Goal: Task Accomplishment & Management: Complete application form

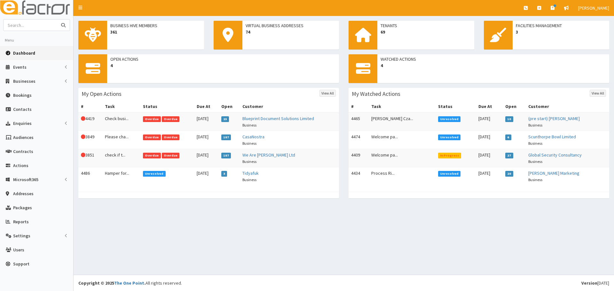
click at [45, 28] on input "text" at bounding box center [31, 25] width 54 height 11
click at [13, 28] on input "text" at bounding box center [31, 25] width 54 height 11
click at [33, 26] on input "text" at bounding box center [31, 25] width 54 height 11
click at [35, 26] on input "text" at bounding box center [31, 25] width 54 height 11
type input "ben mc"
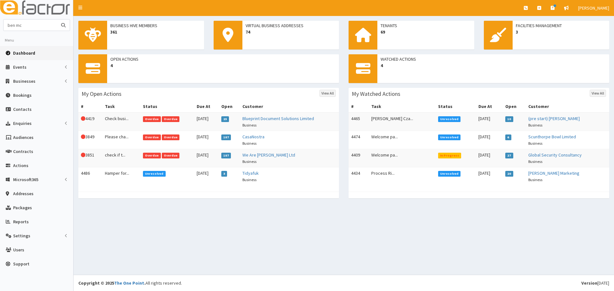
click at [57, 20] on button "submit" at bounding box center [63, 25] width 13 height 11
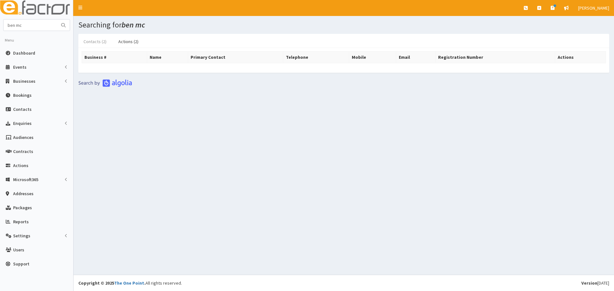
click at [97, 42] on link "Contacts (2)" at bounding box center [94, 41] width 33 height 13
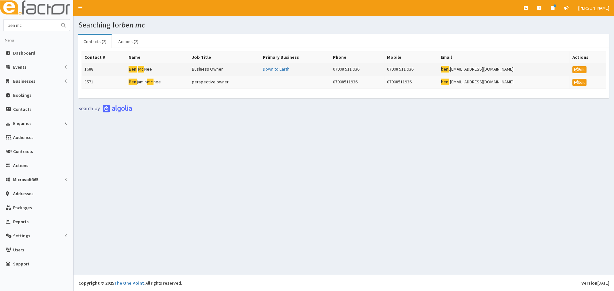
click at [146, 72] on td "Ben Mc Nee" at bounding box center [157, 69] width 63 height 13
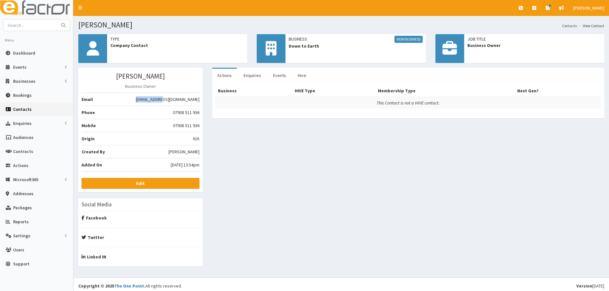
drag, startPoint x: 151, startPoint y: 101, endPoint x: 182, endPoint y: 100, distance: 31.4
click at [182, 100] on li "Email ben.dabb@hotmail.com" at bounding box center [141, 99] width 118 height 13
click at [410, 39] on link "View Business" at bounding box center [409, 39] width 28 height 7
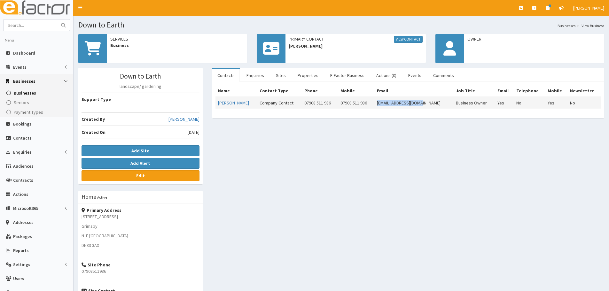
drag, startPoint x: 379, startPoint y: 104, endPoint x: 431, endPoint y: 106, distance: 51.9
click at [431, 106] on td "[EMAIL_ADDRESS][DOMAIN_NAME]" at bounding box center [413, 103] width 79 height 12
click at [264, 72] on link "Enquiries" at bounding box center [255, 75] width 28 height 13
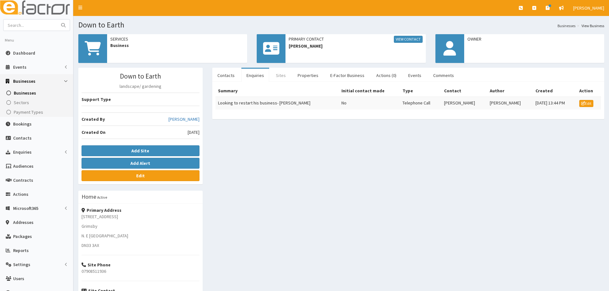
click at [284, 72] on link "Sites" at bounding box center [281, 75] width 20 height 13
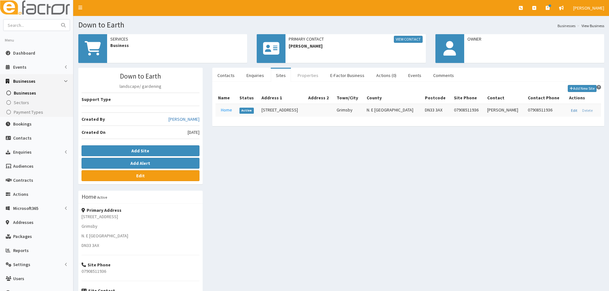
click at [302, 72] on link "Properties" at bounding box center [308, 75] width 31 height 13
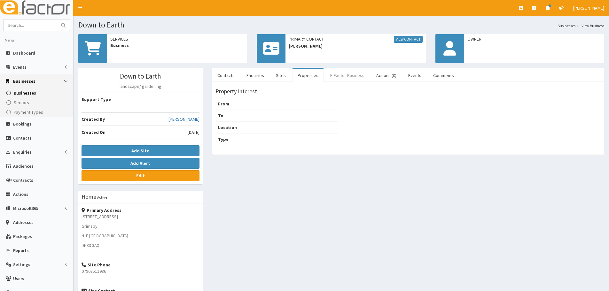
click at [340, 73] on link "E-Factor Business" at bounding box center [347, 75] width 44 height 13
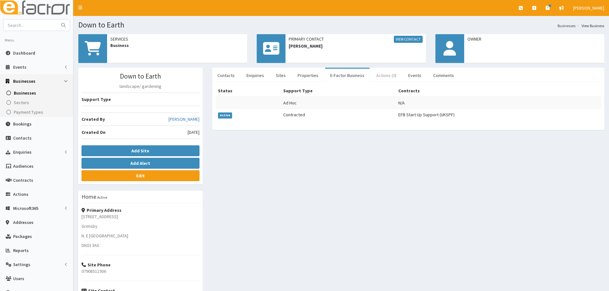
click at [376, 74] on link "Actions (0)" at bounding box center [386, 75] width 30 height 13
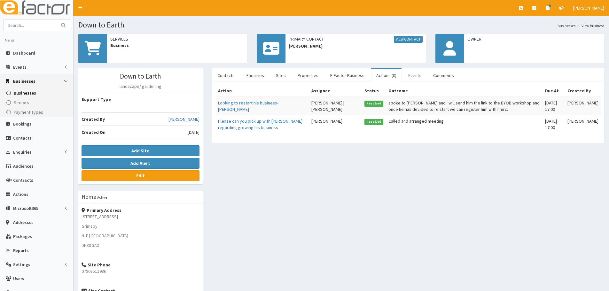
click at [403, 72] on link "Events" at bounding box center [414, 75] width 23 height 13
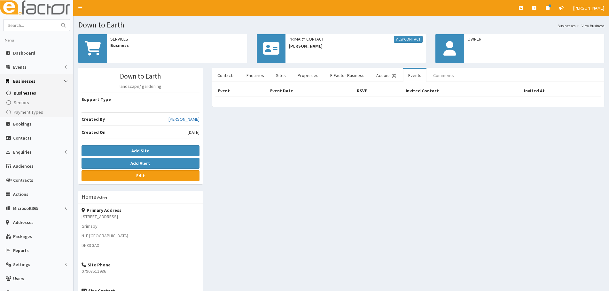
click at [431, 74] on link "Comments" at bounding box center [443, 75] width 31 height 13
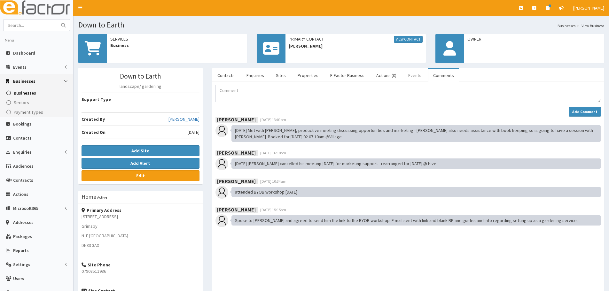
click at [403, 77] on link "Events" at bounding box center [414, 75] width 23 height 13
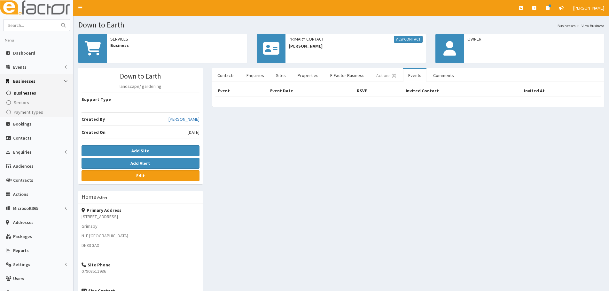
click at [389, 76] on link "Actions (0)" at bounding box center [386, 75] width 30 height 13
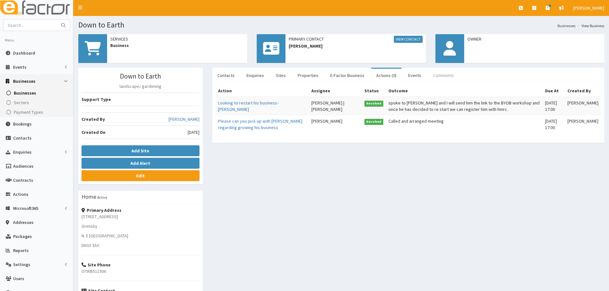
click at [433, 75] on link "Comments" at bounding box center [443, 75] width 31 height 13
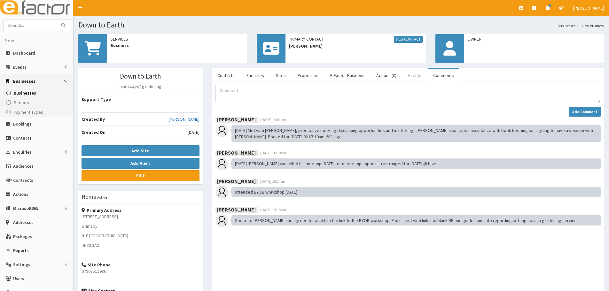
click at [408, 80] on link "Events" at bounding box center [414, 75] width 23 height 13
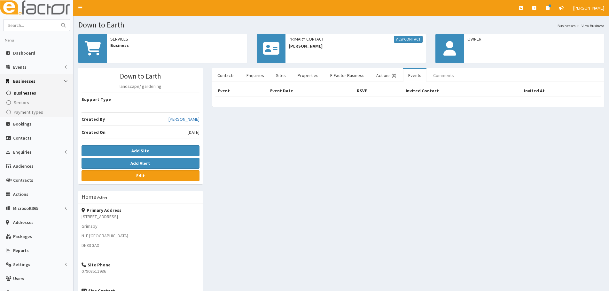
click at [433, 74] on link "Comments" at bounding box center [443, 75] width 31 height 13
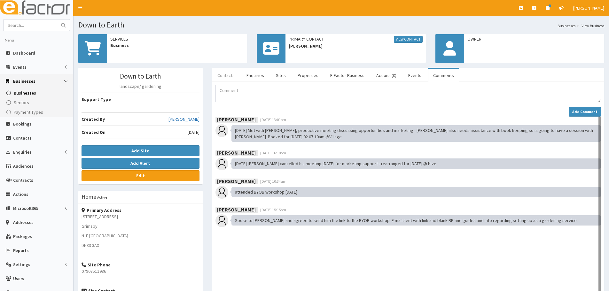
click at [225, 78] on link "Contacts" at bounding box center [226, 75] width 28 height 13
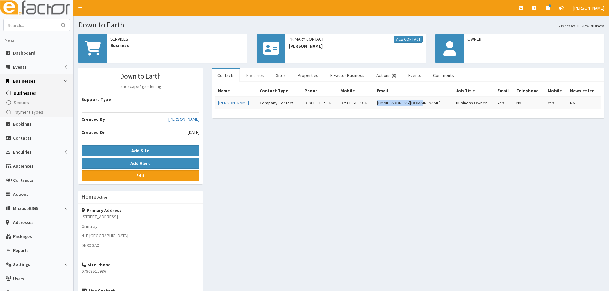
click at [255, 77] on link "Enquiries" at bounding box center [255, 75] width 28 height 13
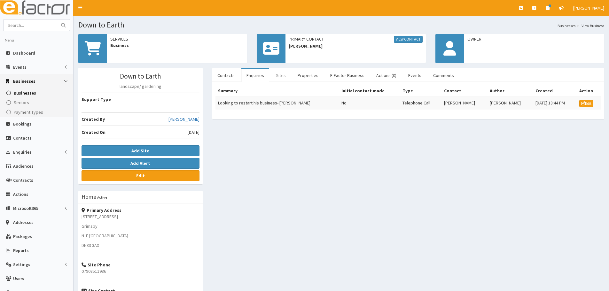
click at [280, 75] on link "Sites" at bounding box center [281, 75] width 20 height 13
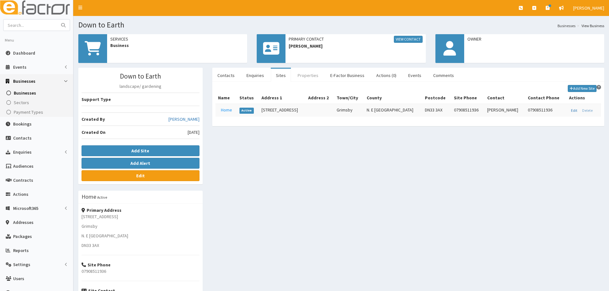
click at [302, 77] on link "Properties" at bounding box center [308, 75] width 31 height 13
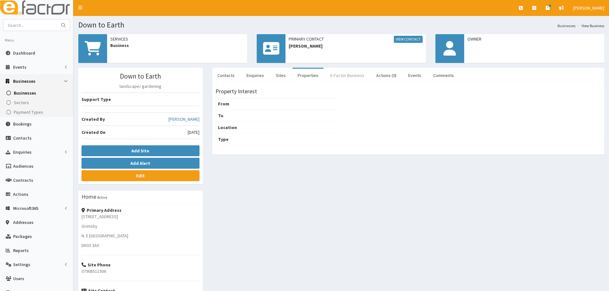
click at [351, 77] on link "E-Factor Business" at bounding box center [347, 75] width 44 height 13
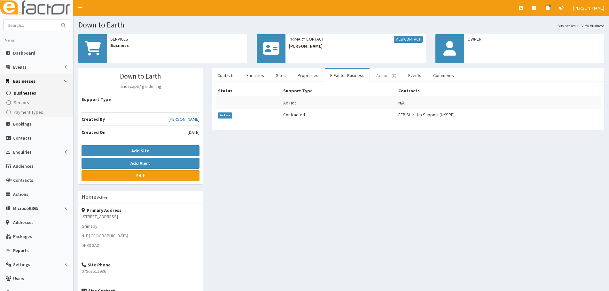
click at [391, 75] on link "Actions (0)" at bounding box center [386, 75] width 30 height 13
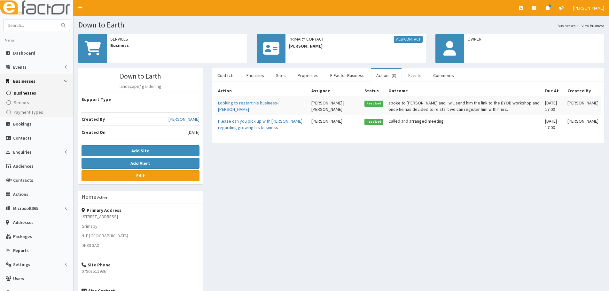
click at [414, 76] on link "Events" at bounding box center [414, 75] width 23 height 13
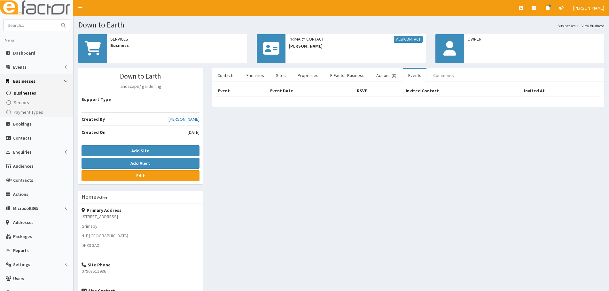
click at [430, 74] on link "Comments" at bounding box center [443, 75] width 31 height 13
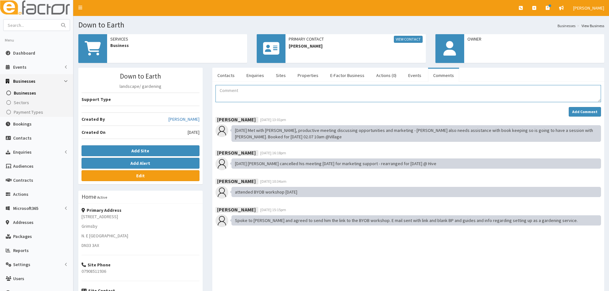
click at [225, 91] on textarea "Comment" at bounding box center [409, 93] width 386 height 17
click at [231, 90] on textarea "Comment" at bounding box center [409, 93] width 386 height 17
click at [292, 91] on textarea "Ben has called and would like some m,ore support on becoming self employed agai…" at bounding box center [409, 93] width 386 height 17
click at [386, 89] on textarea "Ben has called and would like some more support on becoming self employed again." at bounding box center [409, 93] width 386 height 17
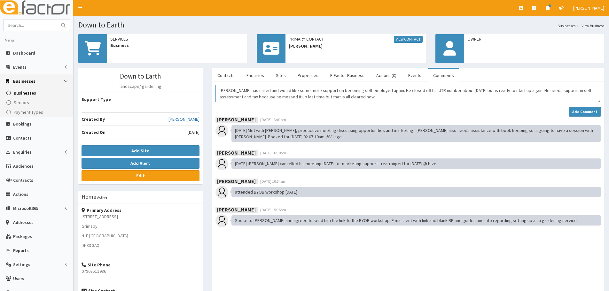
click at [540, 99] on textarea "Ben has called and would like some more support on becoming self employed again…" at bounding box center [409, 93] width 386 height 17
click at [355, 97] on textarea "Ben has called and would like some more support on becoming self employed again…" at bounding box center [409, 93] width 386 height 17
type textarea "Ben has called and would like some more support on becoming self employed again…"
click at [581, 114] on strong "Add Comment" at bounding box center [584, 111] width 25 height 5
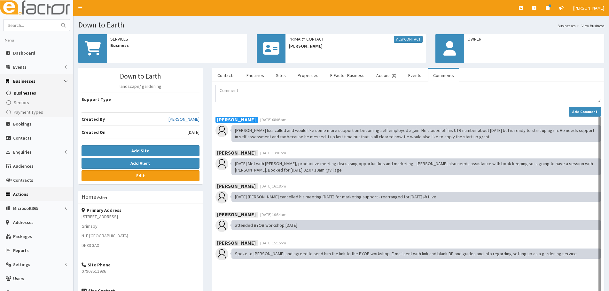
click at [31, 195] on link "Actions" at bounding box center [36, 194] width 73 height 14
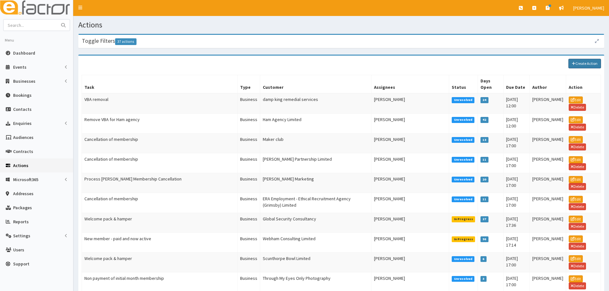
click at [584, 62] on link "Create Action" at bounding box center [585, 64] width 33 height 10
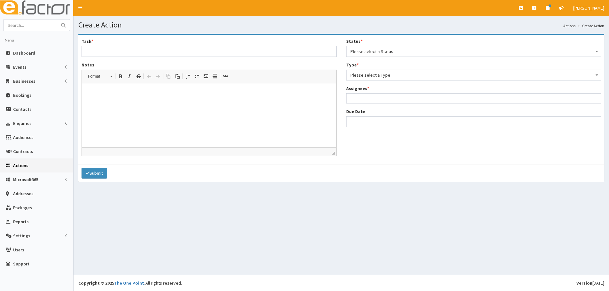
select select
click at [163, 51] on input "Task *" at bounding box center [209, 51] width 255 height 11
click at [82, 168] on button "Submit" at bounding box center [95, 173] width 26 height 11
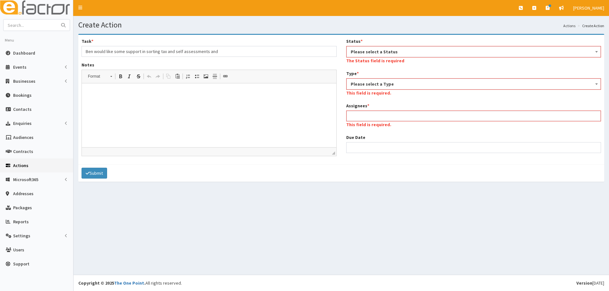
click at [275, 45] on div "Task * Ben would like some support in sorting tax and self assessments and" at bounding box center [209, 47] width 255 height 19
click at [272, 52] on input "Ben would like some support in sorting tax and self assessments and" at bounding box center [209, 51] width 255 height 11
click at [82, 168] on button "Submit" at bounding box center [95, 173] width 26 height 11
click at [268, 52] on input "Ben would like some support in sorting tax and self assessments and star" at bounding box center [209, 51] width 255 height 11
click at [268, 51] on input "Ben would like some support in sorting tax and self assessments and star" at bounding box center [209, 51] width 255 height 11
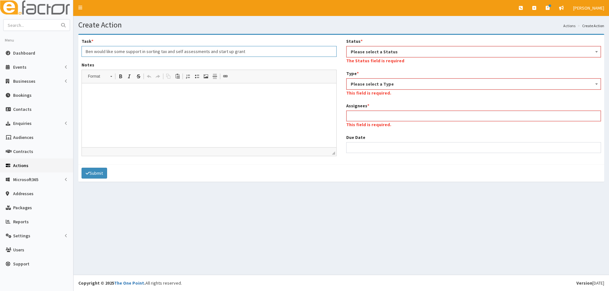
type input "Ben would like some support in sorting tax and self assessments and start up gr…"
click at [247, 101] on html at bounding box center [209, 93] width 255 height 20
drag, startPoint x: 207, startPoint y: 107, endPoint x: 164, endPoint y: 134, distance: 50.7
click at [164, 103] on html at bounding box center [209, 93] width 255 height 20
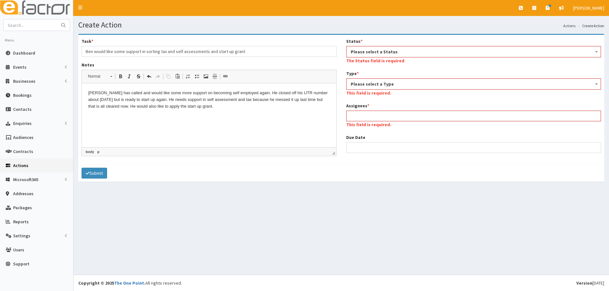
click at [214, 106] on p "Ben has called and would like some more support on becoming self employed again…" at bounding box center [209, 100] width 242 height 20
click at [213, 108] on p "Ben has called and would like some more support on becoming self employed again…" at bounding box center [209, 100] width 242 height 20
click at [390, 38] on div "Status * Please select a Status Unresolved In Progress Resolved Overdue Please …" at bounding box center [473, 52] width 255 height 28
drag, startPoint x: 376, startPoint y: 53, endPoint x: 373, endPoint y: 56, distance: 4.8
click at [375, 54] on span "Please select a Status" at bounding box center [474, 51] width 246 height 9
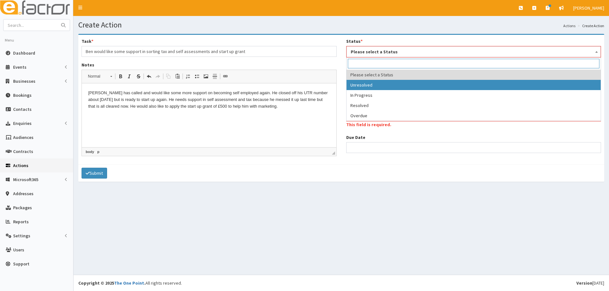
select select "1"
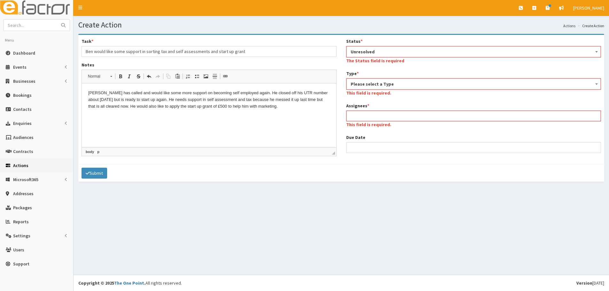
click at [365, 84] on span "Please select a Type" at bounding box center [474, 84] width 246 height 9
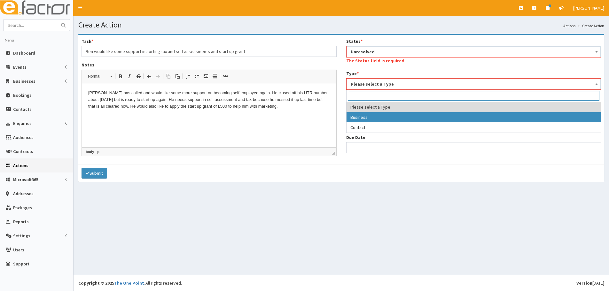
select select "business"
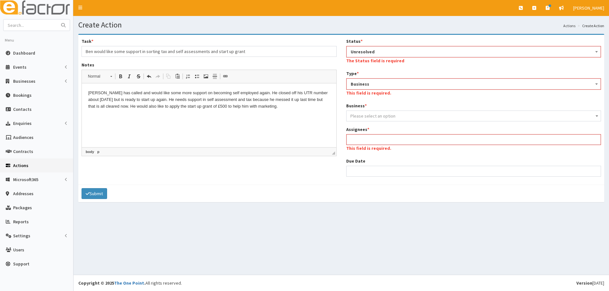
drag, startPoint x: 366, startPoint y: 122, endPoint x: 371, endPoint y: 116, distance: 7.5
click at [367, 122] on div "Status * Please select a Status Unresolved In Progress Resolved Overdue Unresol…" at bounding box center [474, 110] width 265 height 144
click at [371, 116] on span "Please select an option" at bounding box center [373, 116] width 45 height 6
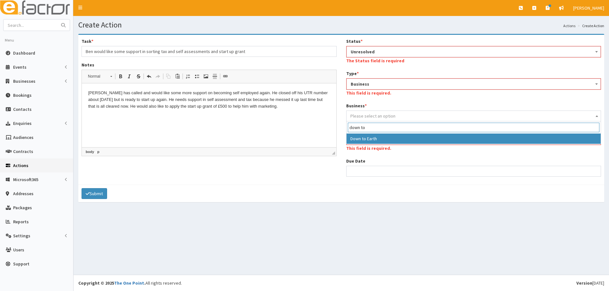
type input "down to"
select select "2818"
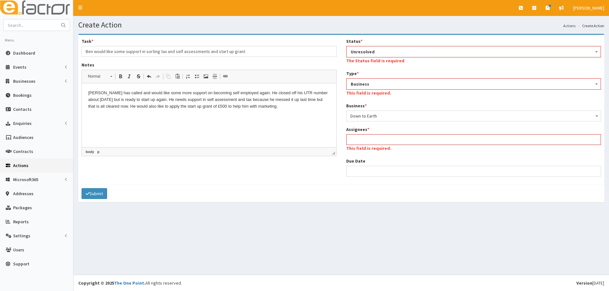
click at [363, 142] on ul at bounding box center [474, 139] width 254 height 8
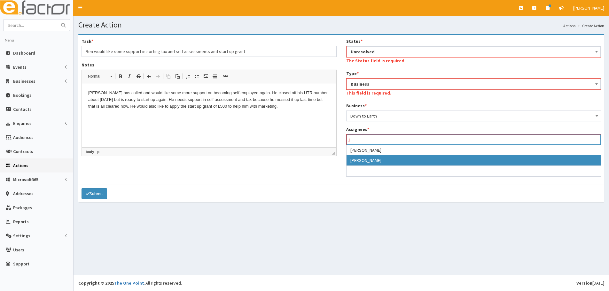
type input "j"
select select "38"
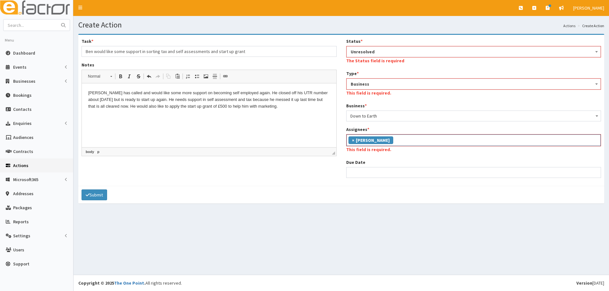
click at [354, 140] on span "×" at bounding box center [353, 140] width 2 height 6
select select
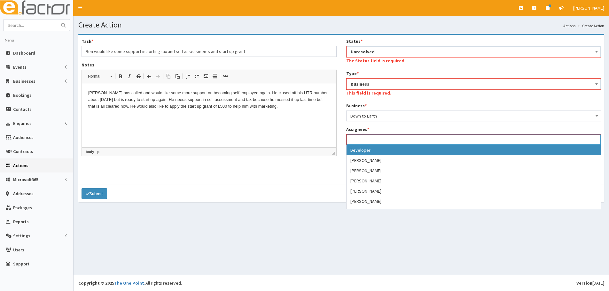
click at [354, 140] on ul at bounding box center [474, 139] width 254 height 8
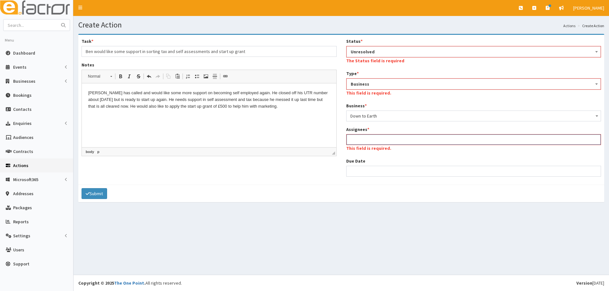
click at [358, 142] on ul at bounding box center [474, 139] width 254 height 8
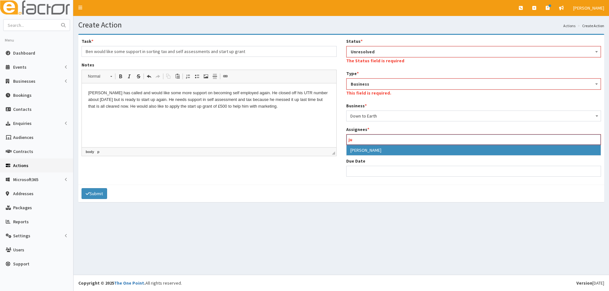
type input "ju"
select select "16"
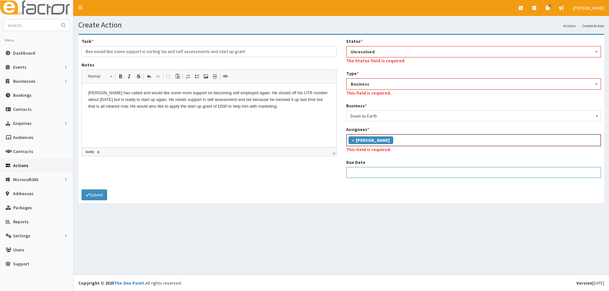
select select "12"
click at [359, 168] on input "Due Date" at bounding box center [473, 172] width 255 height 11
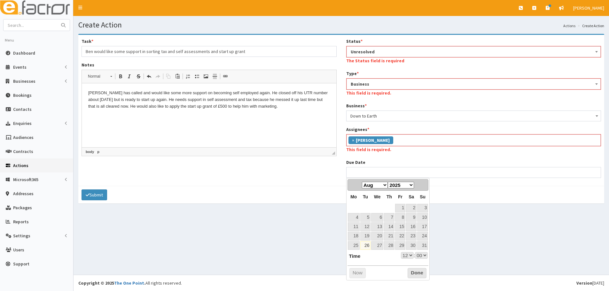
drag, startPoint x: 369, startPoint y: 205, endPoint x: 374, endPoint y: 210, distance: 7.7
click at [369, 205] on table "Mo Tu We Th Fr Sa Su 1 2 3 4 5 6 7 8 9 10 11 12 13 14 15 16 17 18 19 20 21 22 2…" at bounding box center [388, 220] width 81 height 59
click at [394, 246] on link "28" at bounding box center [389, 245] width 11 height 9
type input "28-08-2025 12:00"
select select "12"
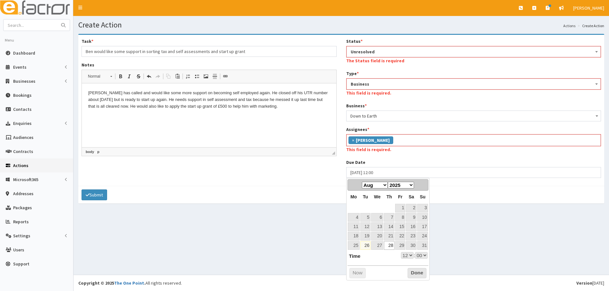
click at [403, 256] on select "00 01 02 03 04 05 06 07 08 09 10 11 12 13 14 15 16 17 18 19 20 21 22 23" at bounding box center [407, 255] width 13 height 7
type input "28-08-2025 17:00"
select select "17"
click at [402, 246] on link "29" at bounding box center [400, 245] width 10 height 9
type input "[DATE] 17:00"
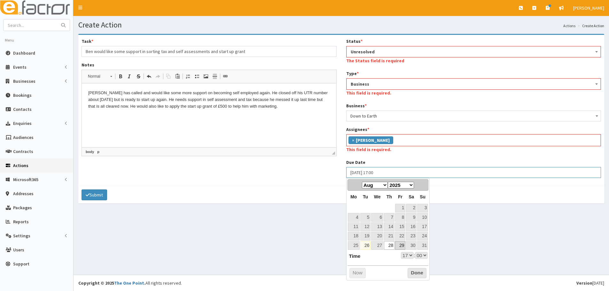
select select "17"
click at [407, 257] on select "00 01 02 03 04 05 06 07 08 09 10 11 12 13 14 15 16 17 18 19 20 21 22 23" at bounding box center [407, 255] width 13 height 7
type input "[DATE] 14:00"
select select "14"
click at [419, 273] on button "Done" at bounding box center [417, 273] width 19 height 10
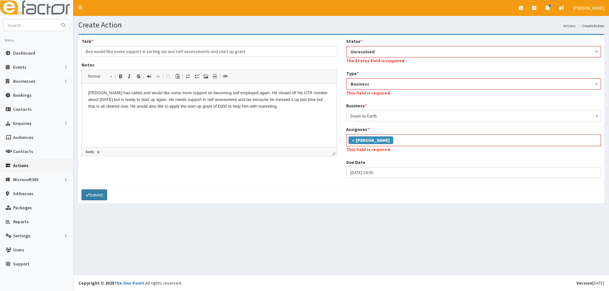
click at [104, 198] on button "Submit" at bounding box center [95, 195] width 26 height 11
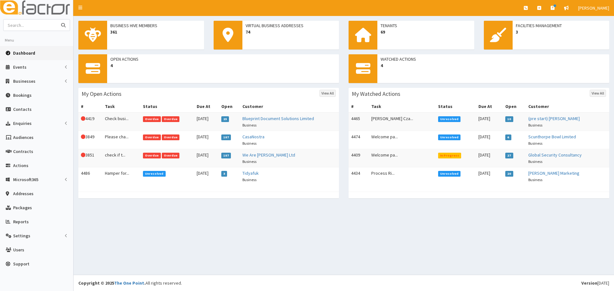
click at [15, 22] on input "text" at bounding box center [31, 25] width 54 height 11
type input "[PERSON_NAME]"
click at [57, 20] on button "submit" at bounding box center [63, 25] width 13 height 11
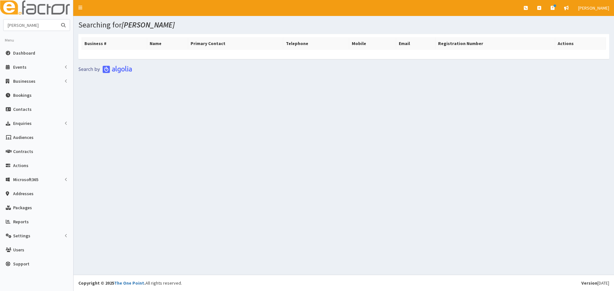
drag, startPoint x: 38, startPoint y: 25, endPoint x: 15, endPoint y: 29, distance: 23.1
click at [15, 29] on input "[PERSON_NAME]" at bounding box center [31, 25] width 54 height 11
type input "ben mc"
click at [57, 20] on button "submit" at bounding box center [63, 25] width 13 height 11
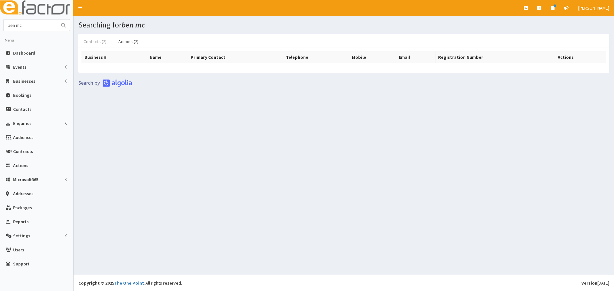
click at [103, 42] on link "Contacts (2)" at bounding box center [94, 41] width 33 height 13
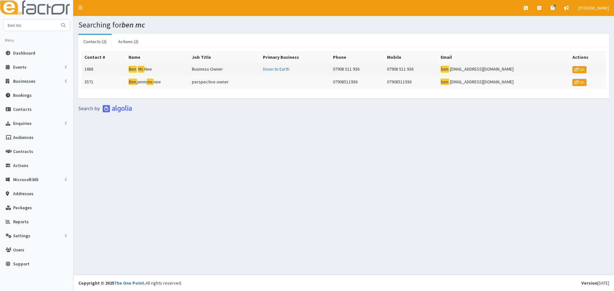
click at [138, 69] on td "Ben Mc Nee" at bounding box center [157, 69] width 63 height 13
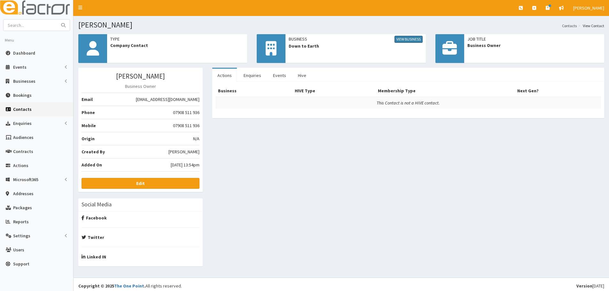
click at [422, 40] on link "View Business" at bounding box center [409, 39] width 28 height 7
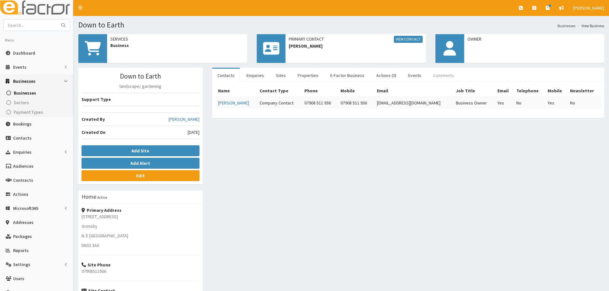
click at [438, 77] on link "Comments" at bounding box center [443, 75] width 31 height 13
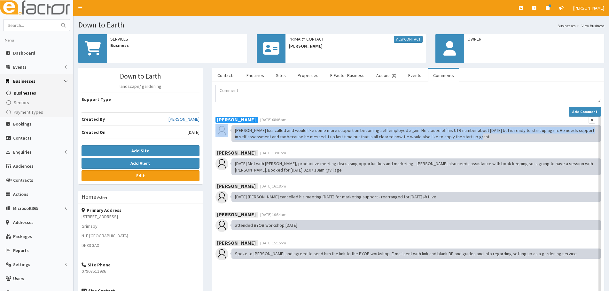
drag, startPoint x: 479, startPoint y: 137, endPoint x: 223, endPoint y: 130, distance: 256.6
click at [223, 130] on div "Jessica Carrington 26th Aug 2025 08:03am Ben has called and would like some mor…" at bounding box center [409, 129] width 386 height 25
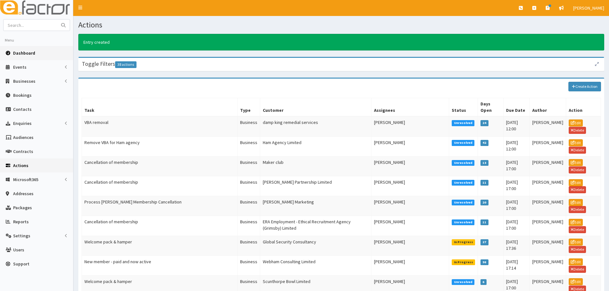
click at [21, 54] on span "Dashboard" at bounding box center [24, 53] width 22 height 6
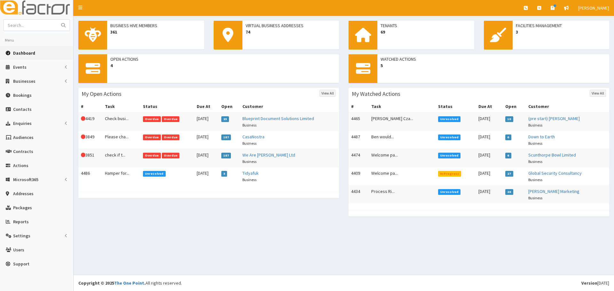
click at [101, 174] on td "4486" at bounding box center [90, 177] width 24 height 18
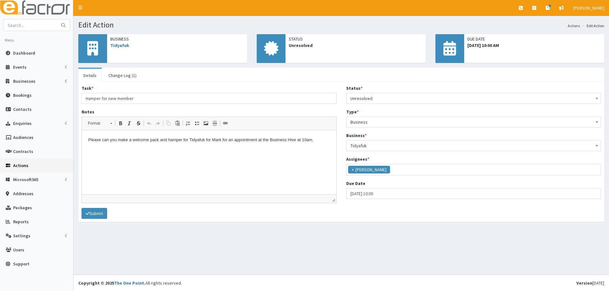
scroll to position [53, 0]
click at [122, 71] on link "Change Log (1)" at bounding box center [122, 75] width 38 height 13
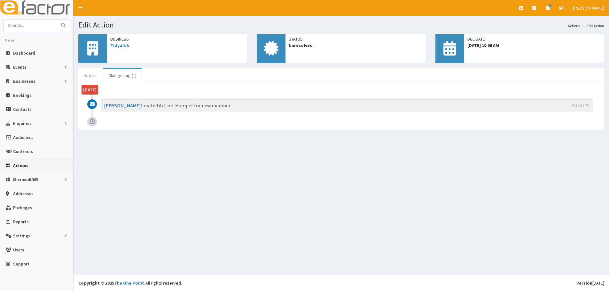
click at [93, 73] on link "Details" at bounding box center [89, 75] width 23 height 13
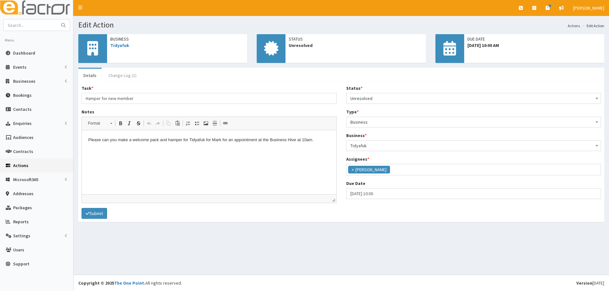
click at [107, 79] on link "Change Log (1)" at bounding box center [122, 75] width 38 height 13
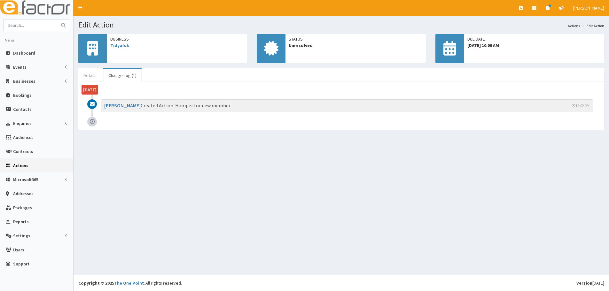
click at [91, 75] on link "Details" at bounding box center [89, 75] width 23 height 13
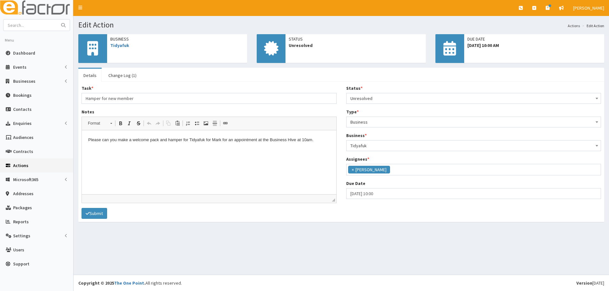
click at [365, 98] on span "Unresolved" at bounding box center [474, 98] width 247 height 9
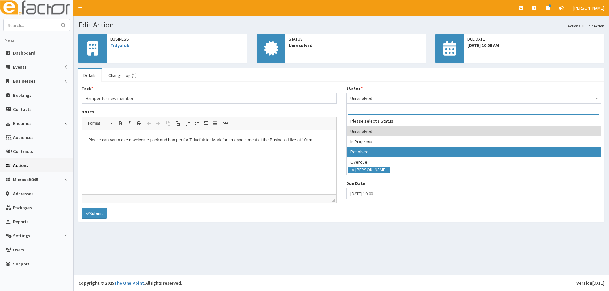
select select "3"
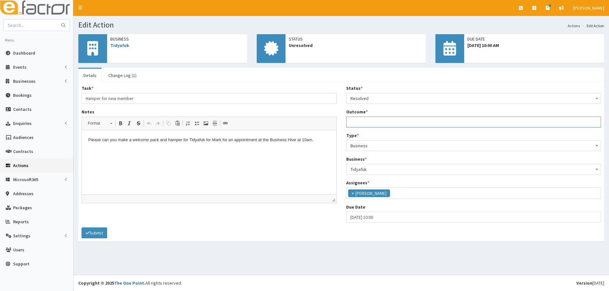
click at [385, 123] on input "Outcome *" at bounding box center [473, 122] width 255 height 11
type input "done"
click at [94, 231] on button "Submit" at bounding box center [95, 233] width 26 height 11
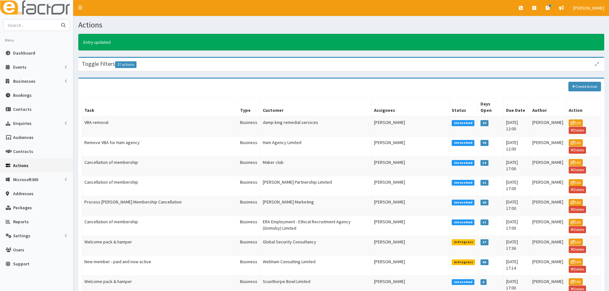
click at [34, 23] on input "text" at bounding box center [31, 25] width 54 height 11
type input "[PERSON_NAME]"
click at [57, 20] on button "submit" at bounding box center [63, 25] width 13 height 11
